Goal: Task Accomplishment & Management: Use online tool/utility

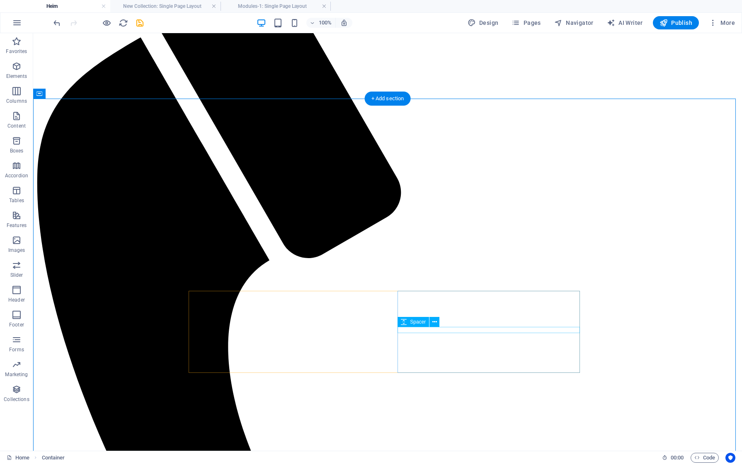
scroll to position [663, 0]
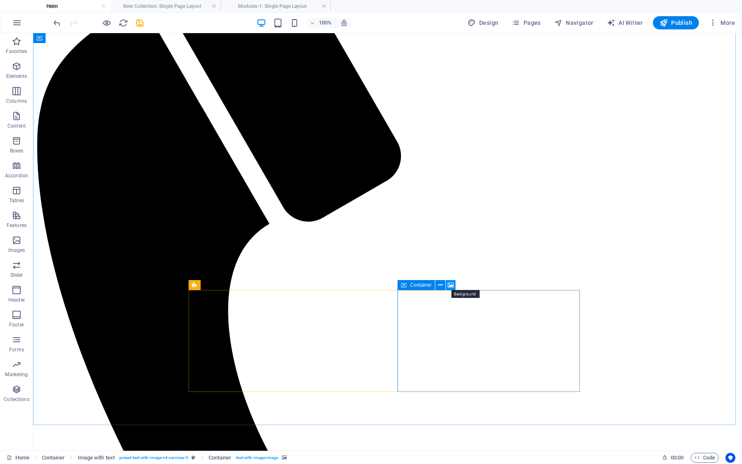
click at [451, 281] on icon at bounding box center [451, 285] width 6 height 9
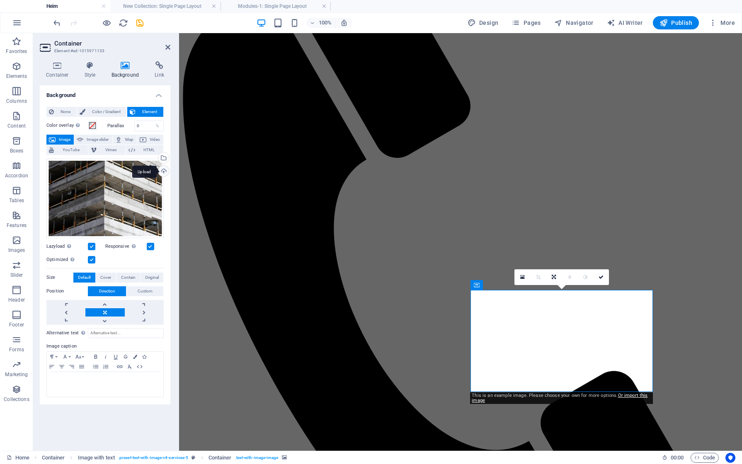
click at [161, 168] on div "Upload" at bounding box center [163, 172] width 12 height 12
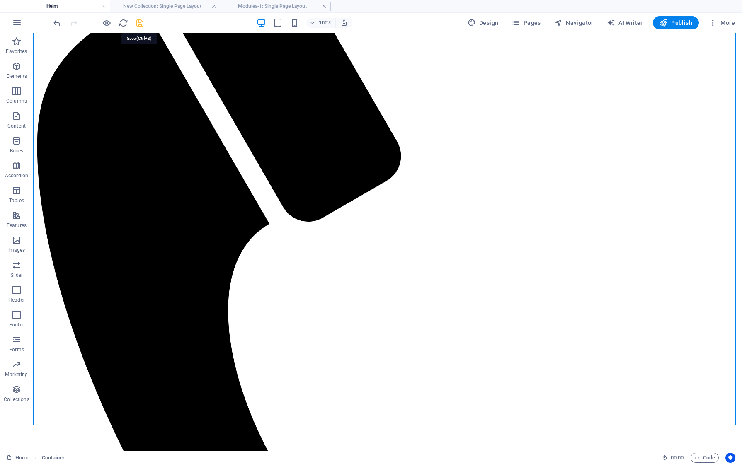
click at [142, 24] on icon "save" at bounding box center [140, 23] width 10 height 10
checkbox input "false"
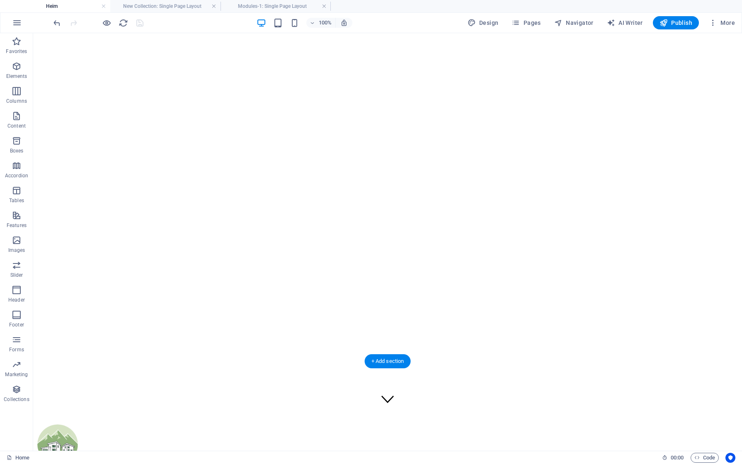
scroll to position [0, 0]
click at [119, 22] on icon "reload" at bounding box center [124, 23] width 10 height 10
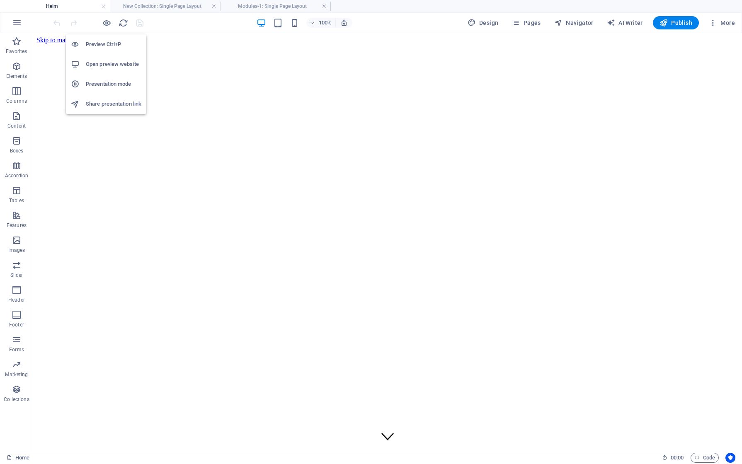
click at [108, 67] on h6 "Open preview website" at bounding box center [114, 64] width 56 height 10
click at [677, 22] on span "Publish" at bounding box center [675, 23] width 33 height 8
click at [725, 19] on span "More" at bounding box center [722, 23] width 26 height 8
